Goal: Find specific page/section: Find specific page/section

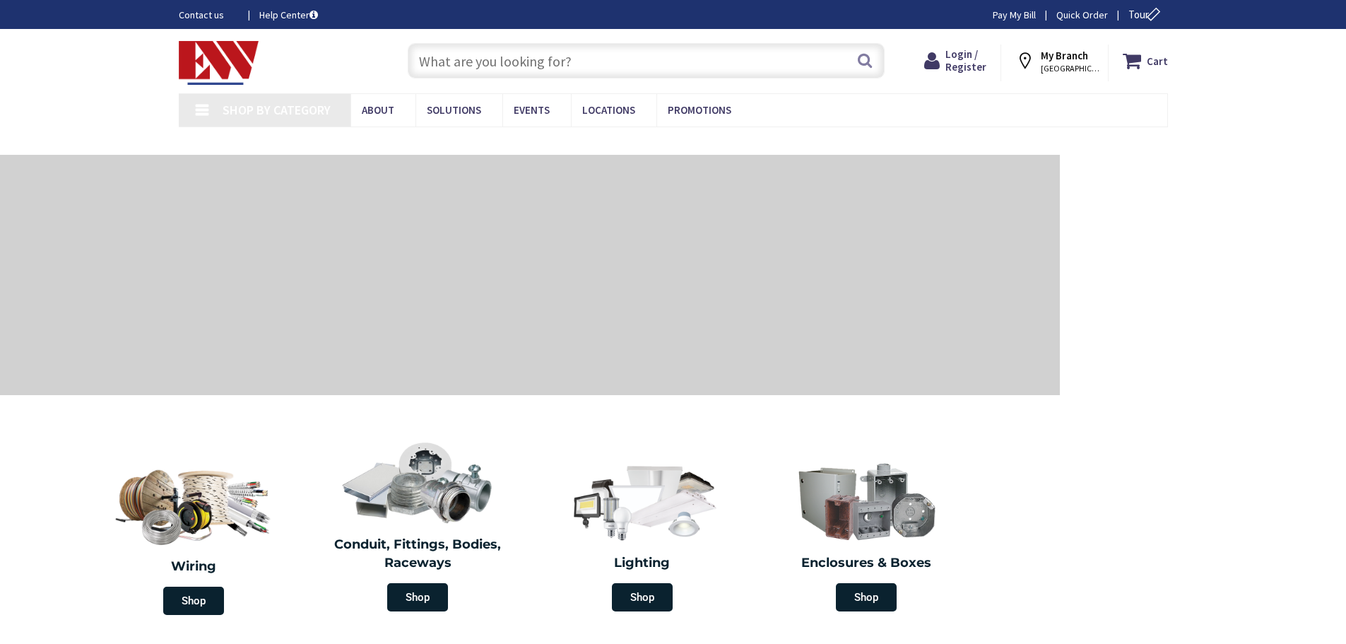
type input "[GEOGRAPHIC_DATA]"
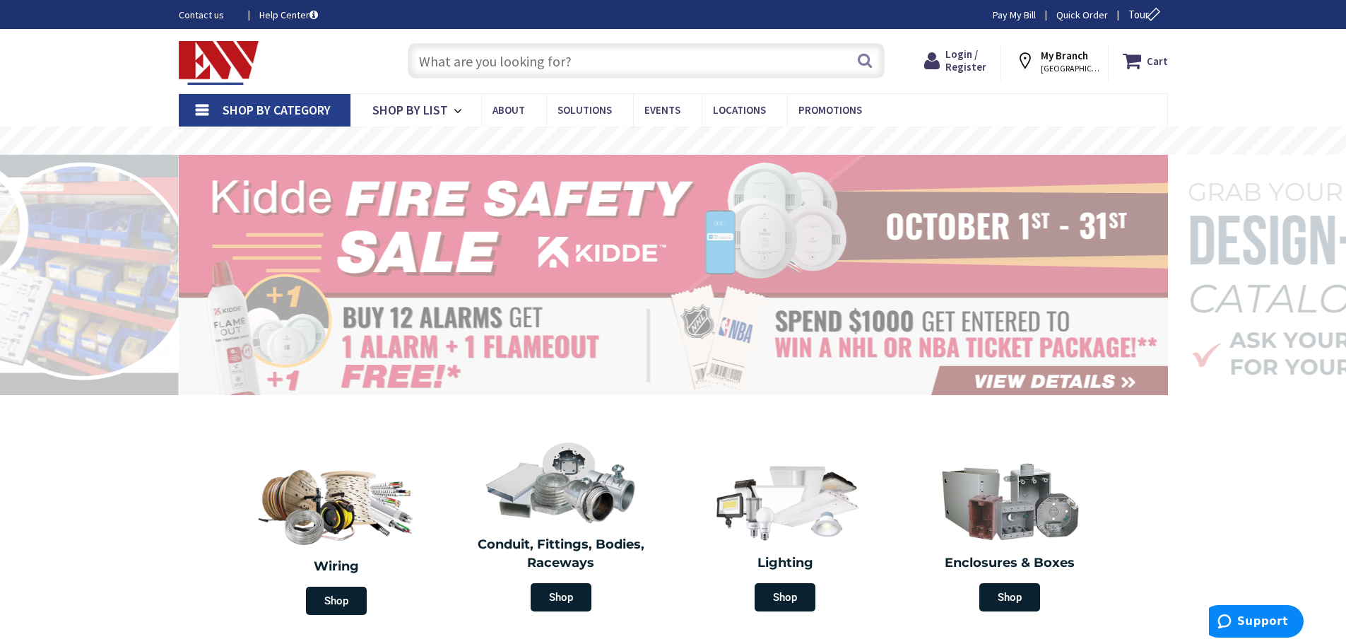
scroll to position [9, 0]
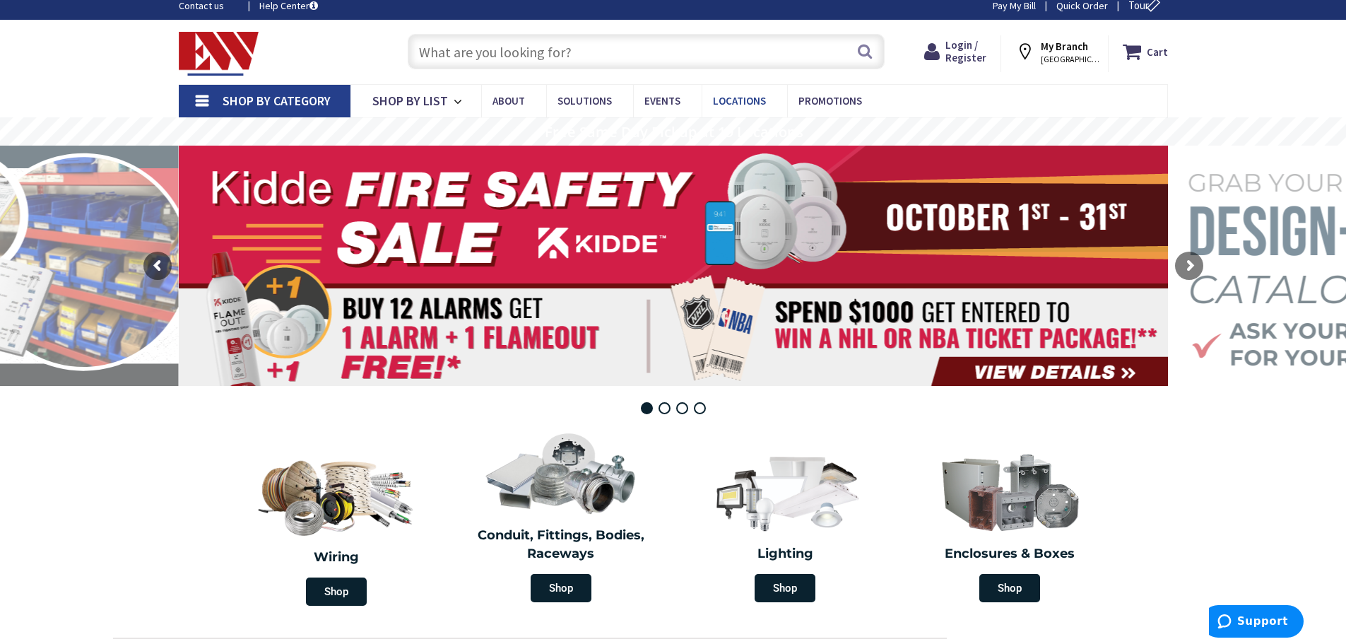
click at [741, 105] on span "Locations" at bounding box center [739, 100] width 53 height 13
click at [733, 101] on span "Locations" at bounding box center [739, 100] width 53 height 13
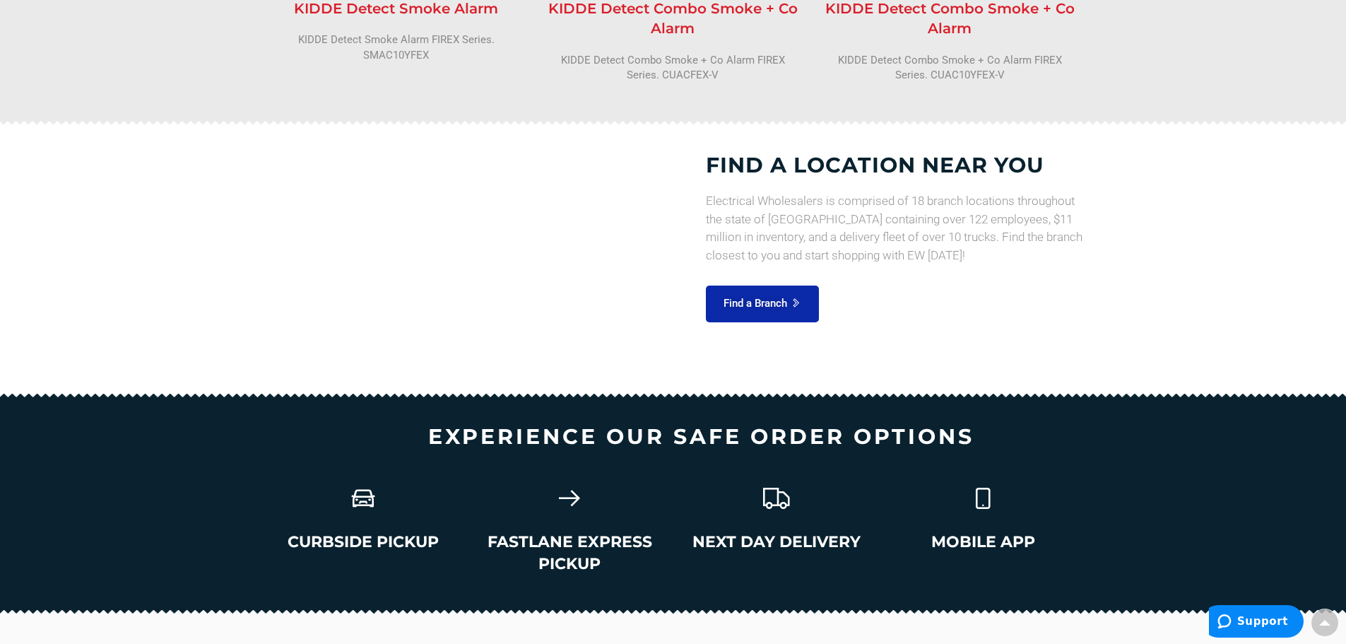
scroll to position [1561, 0]
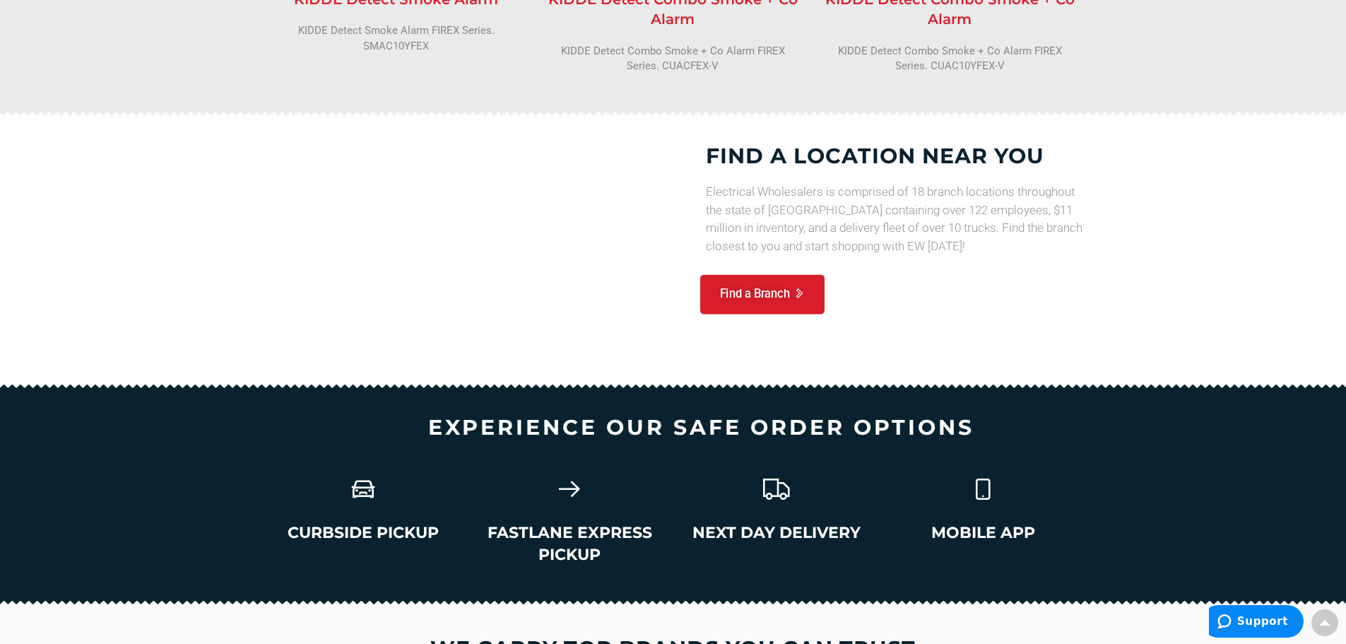
click at [756, 286] on span "Find a Branch" at bounding box center [754, 294] width 70 height 17
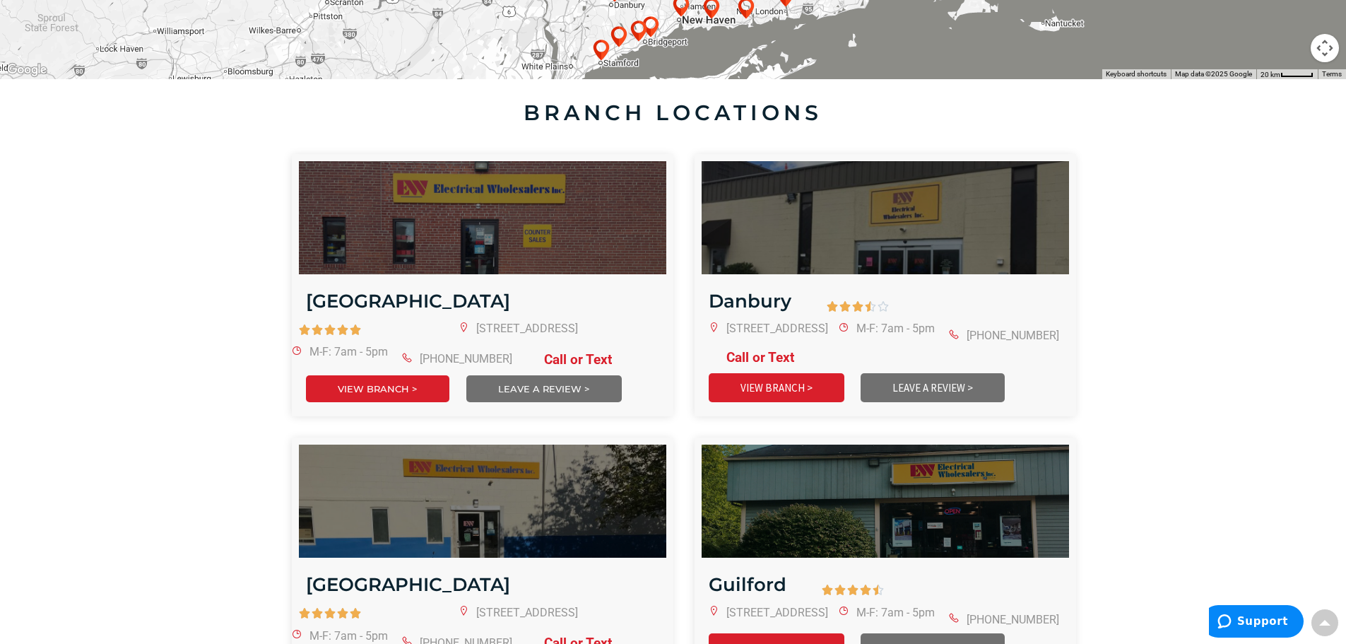
scroll to position [333, 0]
